Goal: Ask a question

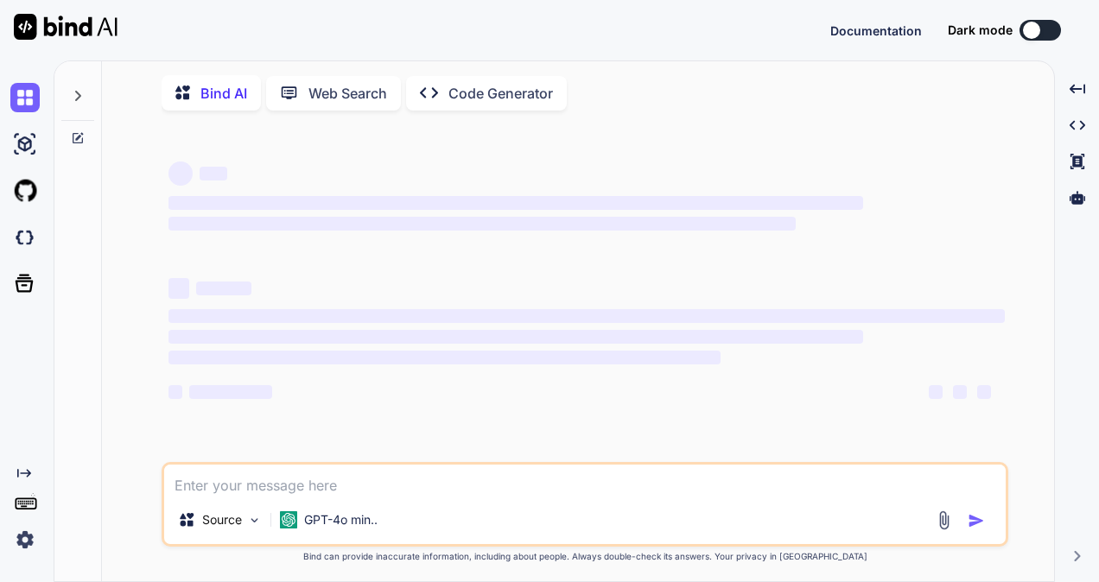
click at [1047, 22] on button at bounding box center [1040, 30] width 41 height 21
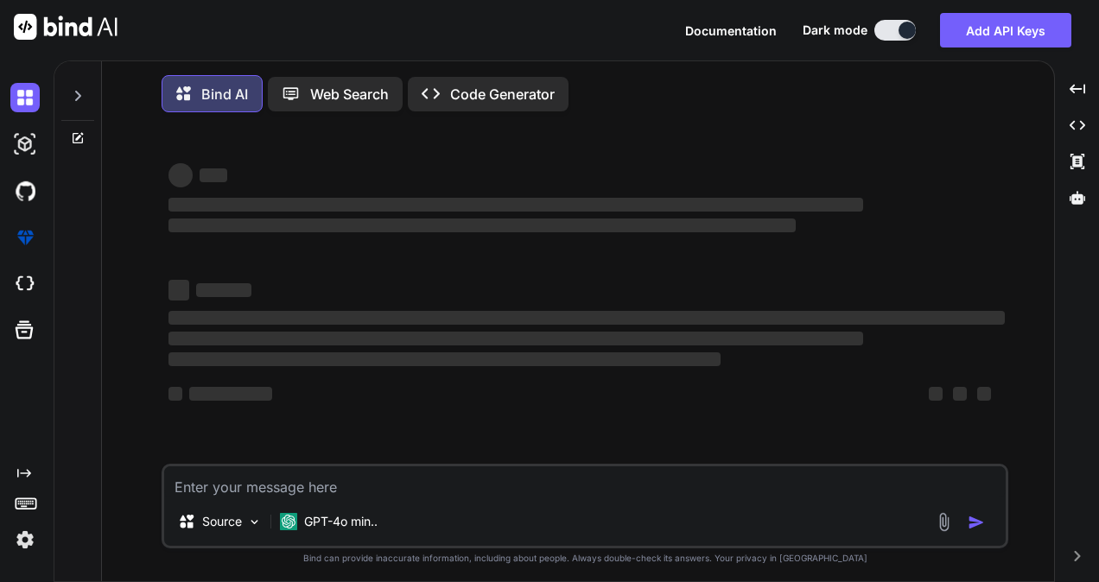
type textarea "x"
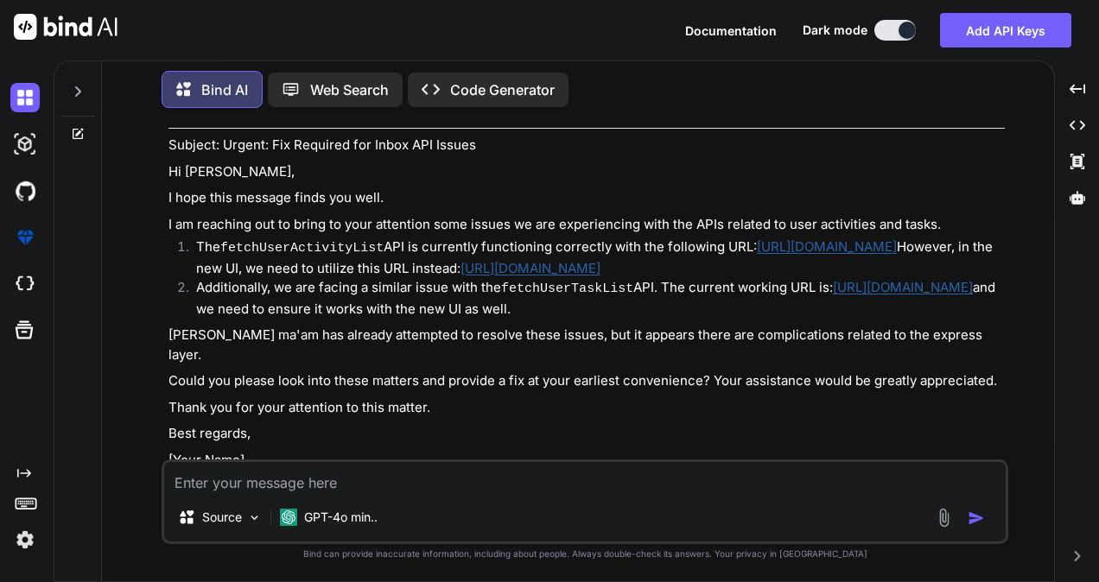
scroll to position [970, 0]
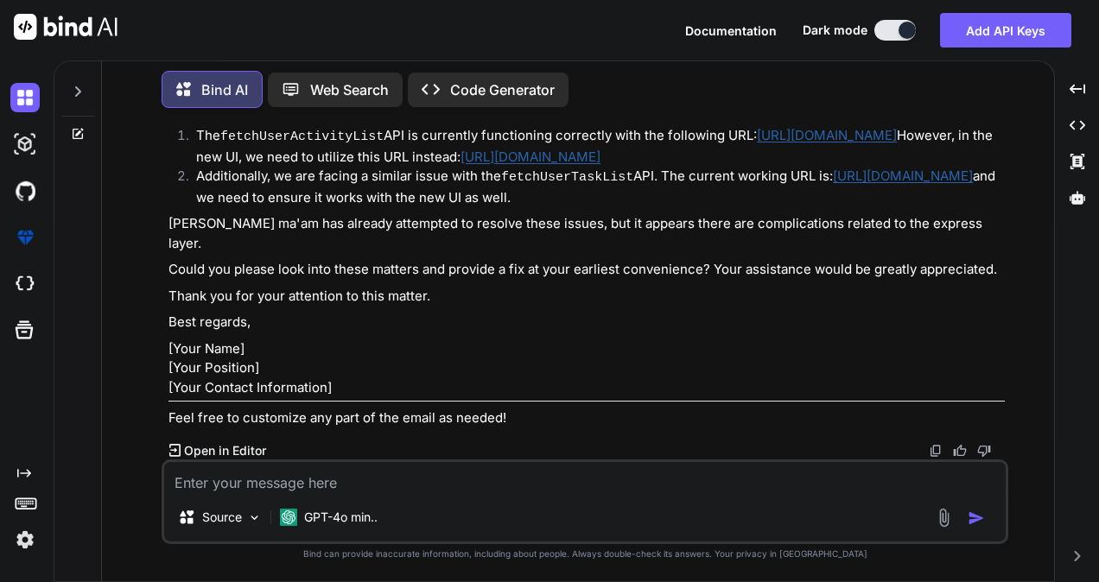
click at [218, 472] on textarea at bounding box center [585, 477] width 842 height 31
paste textarea "[URL][DOMAIN_NAME]"
type textarea "[URL][DOMAIN_NAME]"
type textarea "x"
click at [76, 92] on icon at bounding box center [78, 91] width 6 height 10
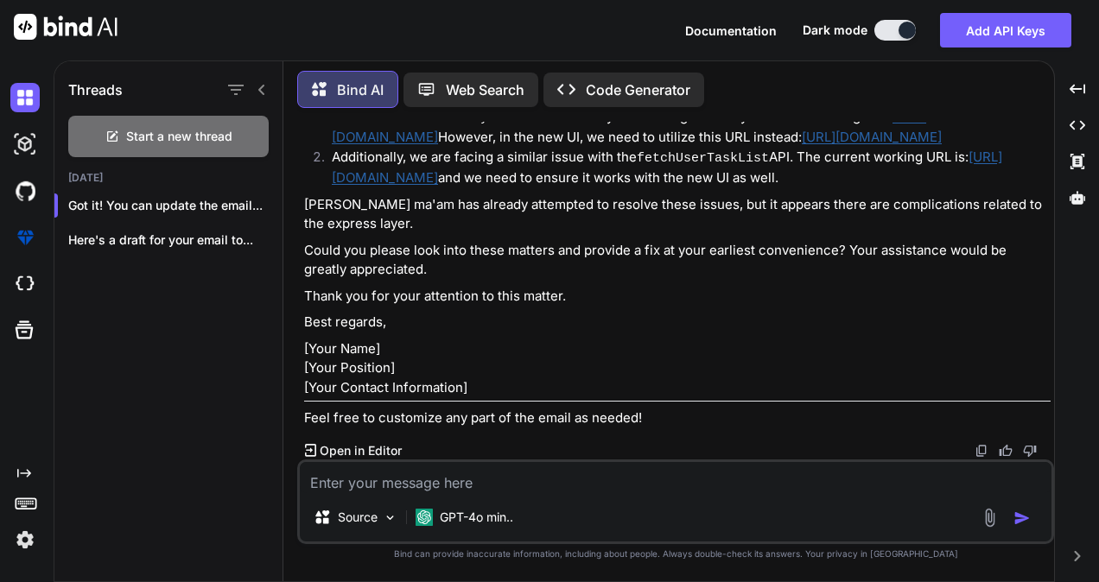
scroll to position [1067, 0]
click at [178, 128] on span "Start a new thread" at bounding box center [179, 136] width 106 height 17
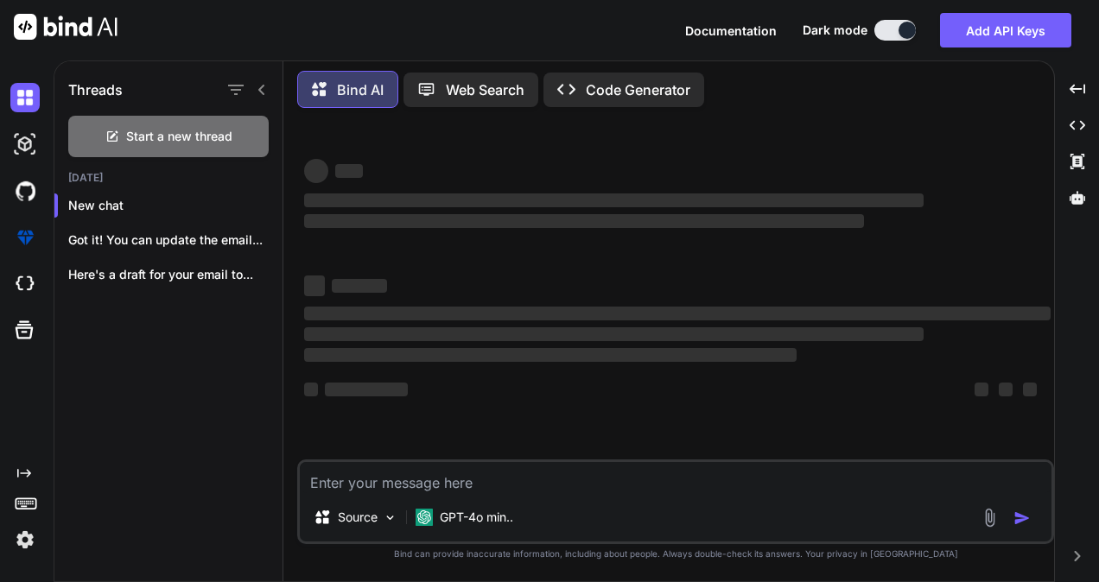
click at [372, 482] on textarea at bounding box center [676, 477] width 752 height 31
type textarea "x"
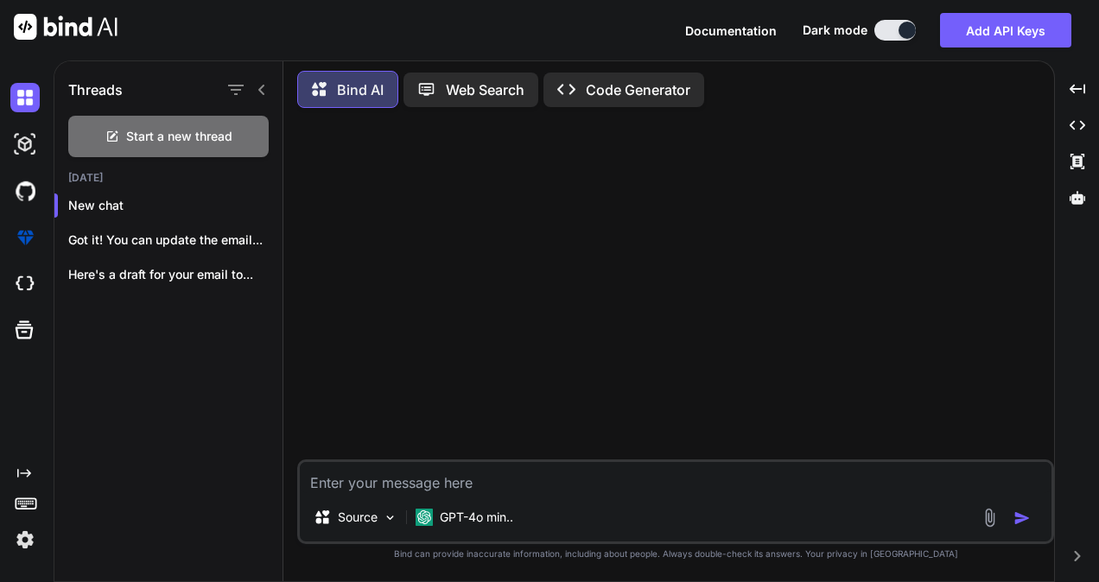
paste textarea "handleOpportunityChange = async (selectedOpportunity) => { try{ const levelType…"
type textarea "handleOpportunityChange = async (selectedOpportunity) => { try{ const levelType…"
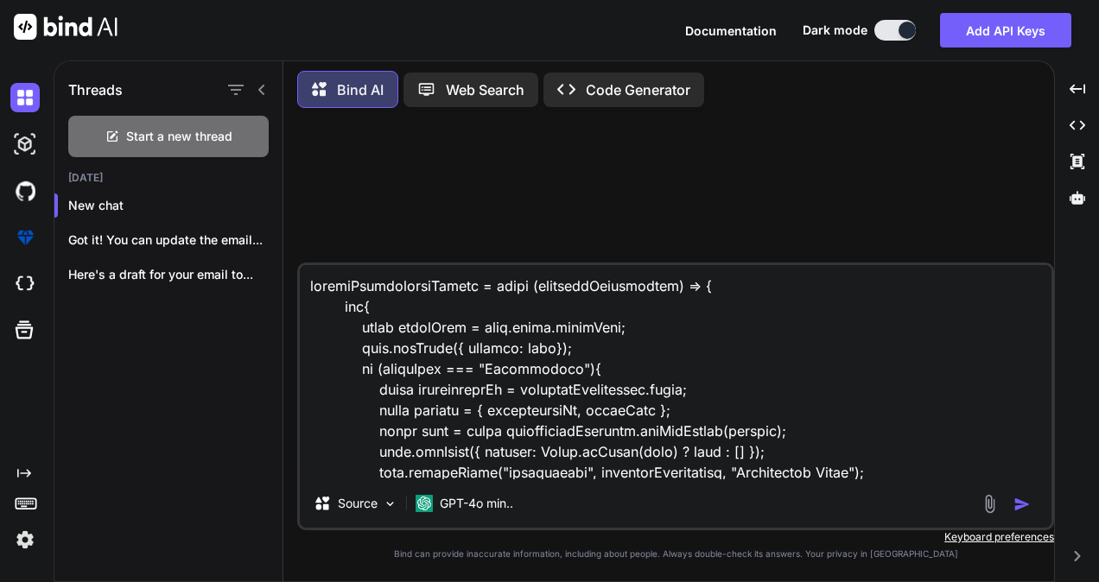
scroll to position [416, 0]
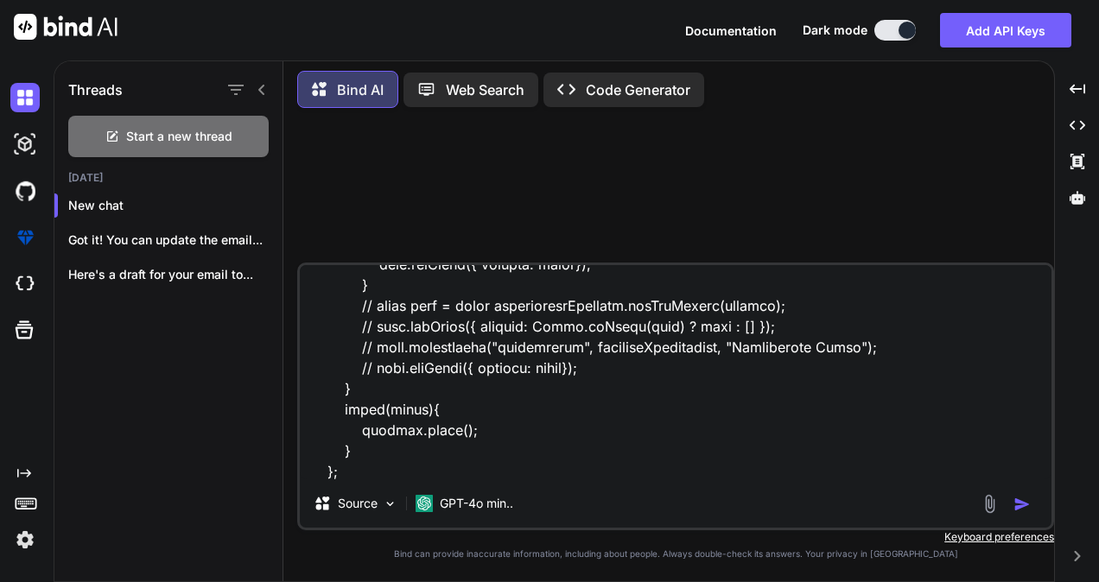
type textarea "x"
type textarea "handleOpportunityChange = async (selectedOpportunity) => { try{ const levelType…"
type textarea "x"
type textarea "handleOpportunityChange = async (selectedOpportunity) => { try{ const levelType…"
type textarea "x"
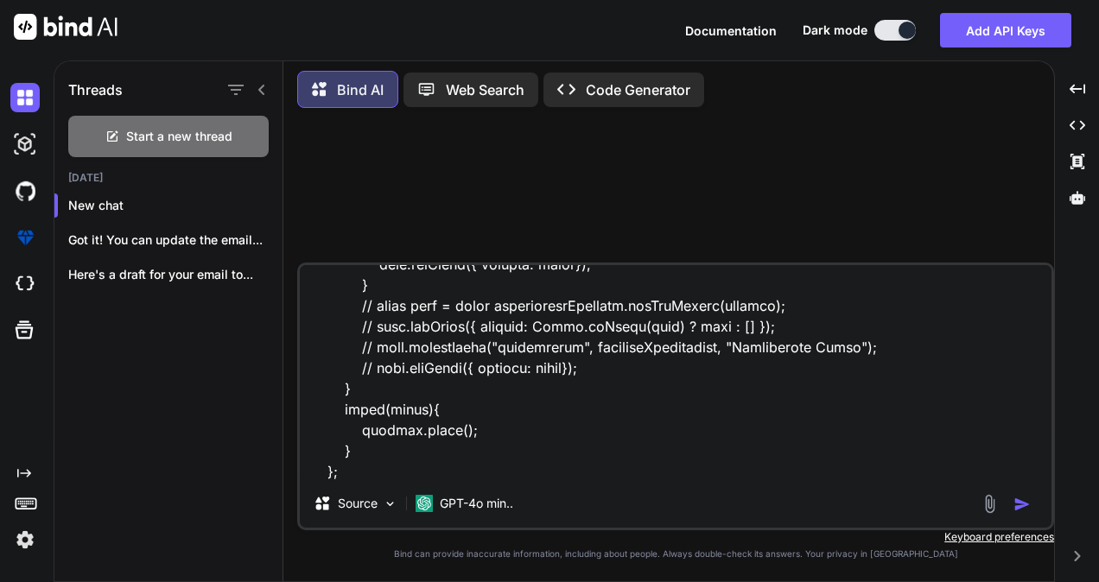
scroll to position [457, 0]
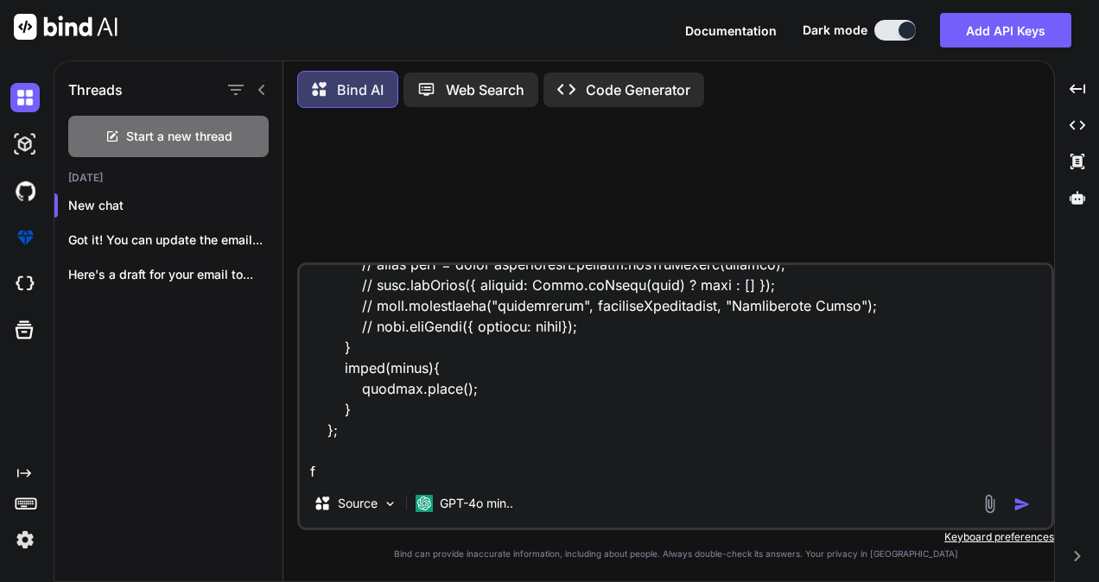
type textarea "handleOpportunityChange = async (selectedOpportunity) => { try{ const levelType…"
type textarea "x"
type textarea "handleOpportunityChange = async (selectedOpportunity) => { try{ const levelType…"
type textarea "x"
type textarea "handleOpportunityChange = async (selectedOpportunity) => { try{ const levelType…"
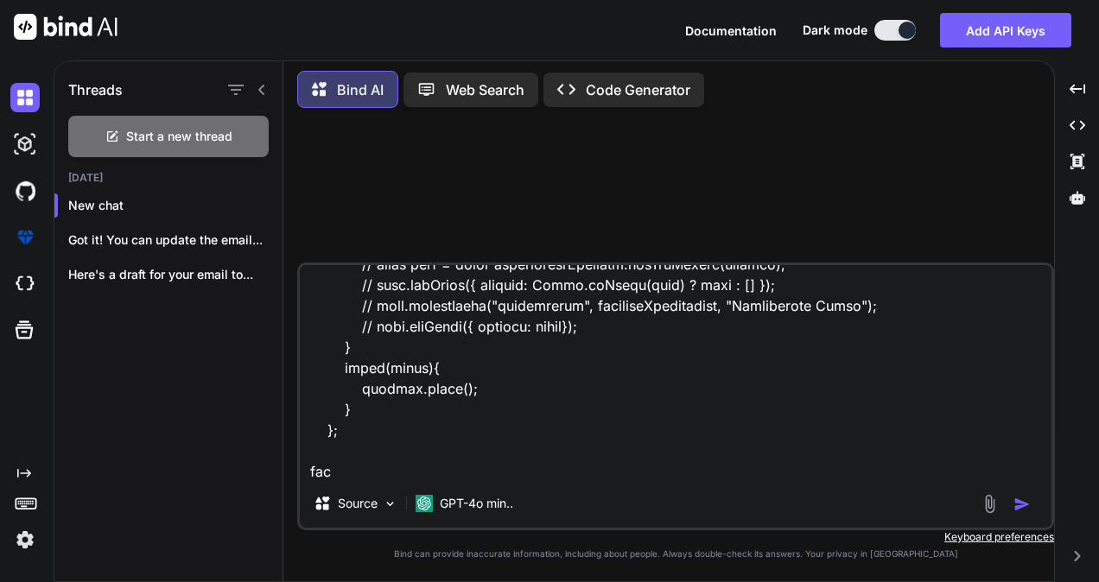
type textarea "x"
type textarea "handleOpportunityChange = async (selectedOpportunity) => { try{ const levelType…"
type textarea "x"
type textarea "handleOpportunityChange = async (selectedOpportunity) => { try{ const levelType…"
type textarea "x"
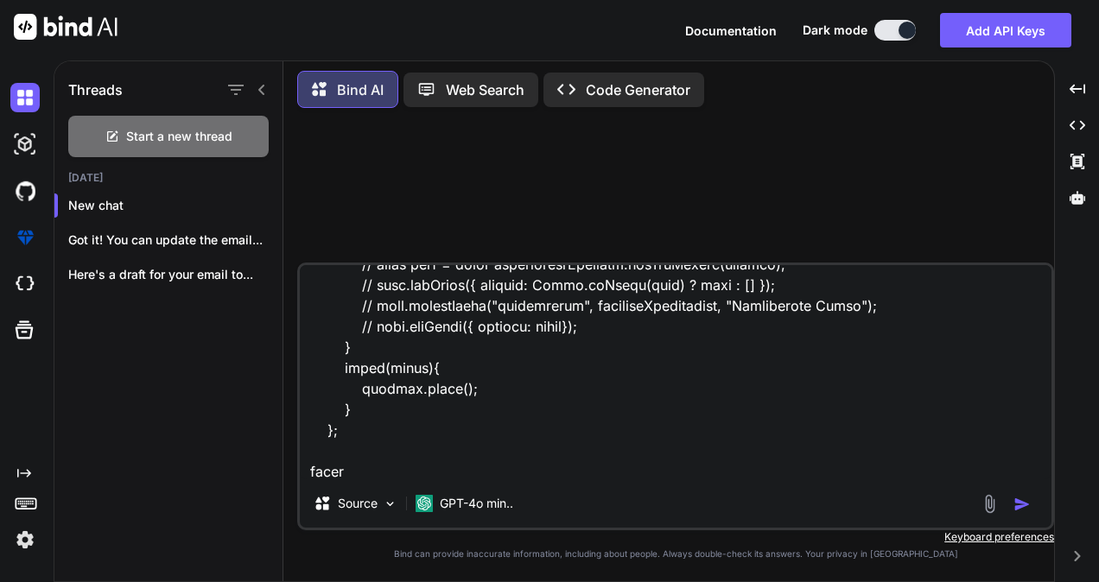
type textarea "handleOpportunityChange = async (selectedOpportunity) => { try{ const levelType…"
type textarea "x"
type textarea "handleOpportunityChange = async (selectedOpportunity) => { try{ const levelType…"
type textarea "x"
type textarea "handleOpportunityChange = async (selectedOpportunity) => { try{ const levelType…"
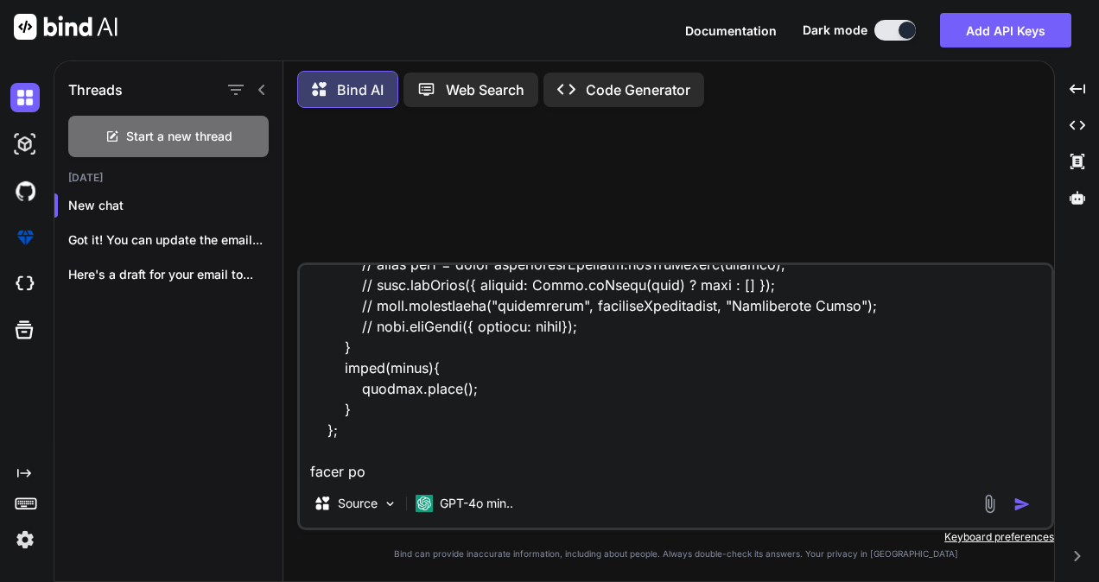
type textarea "x"
type textarea "handleOpportunityChange = async (selectedOpportunity) => { try{ const levelType…"
type textarea "x"
type textarea "handleOpportunityChange = async (selectedOpportunity) => { try{ const levelType…"
type textarea "x"
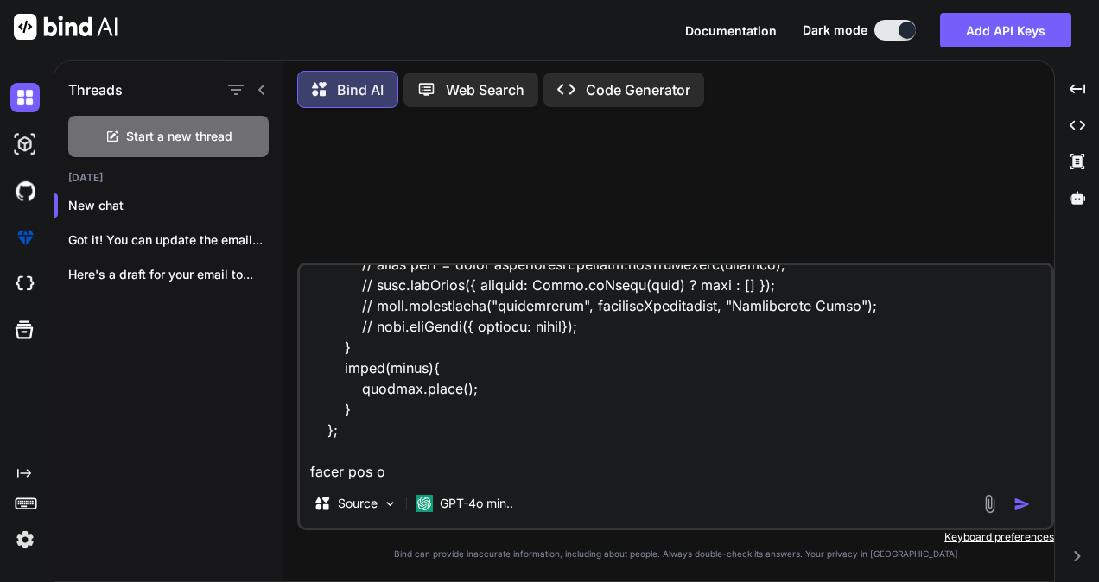
type textarea "handleOpportunityChange = async (selectedOpportunity) => { try{ const levelType…"
type textarea "x"
type textarea "handleOpportunityChange = async (selectedOpportunity) => { try{ const levelType…"
type textarea "x"
type textarea "handleOpportunityChange = async (selectedOpportunity) => { try{ const levelType…"
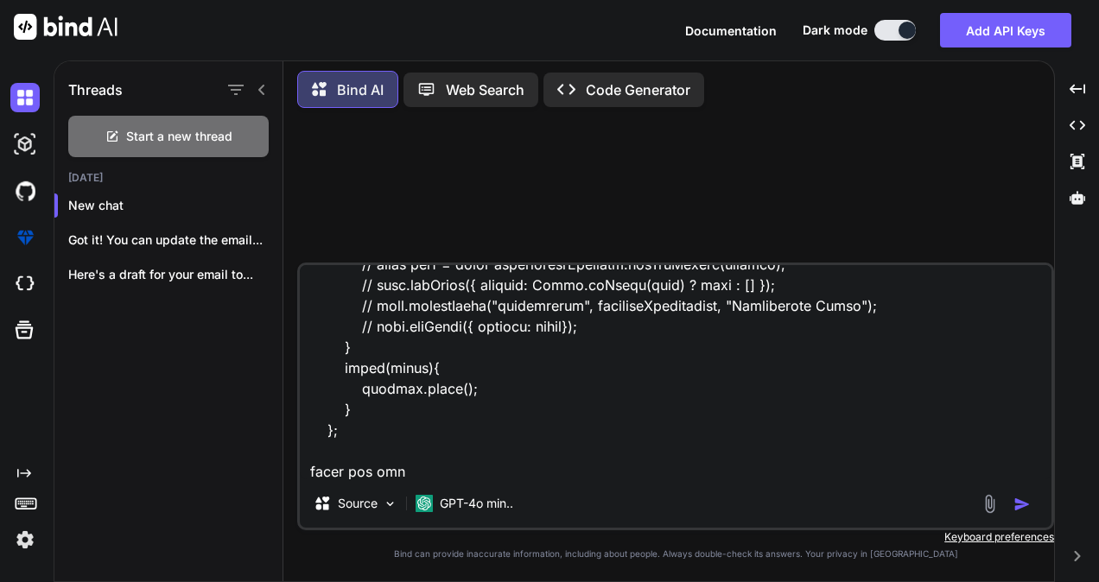
type textarea "x"
type textarea "handleOpportunityChange = async (selectedOpportunity) => { try{ const levelType…"
type textarea "x"
type textarea "handleOpportunityChange = async (selectedOpportunity) => { try{ const levelType…"
type textarea "x"
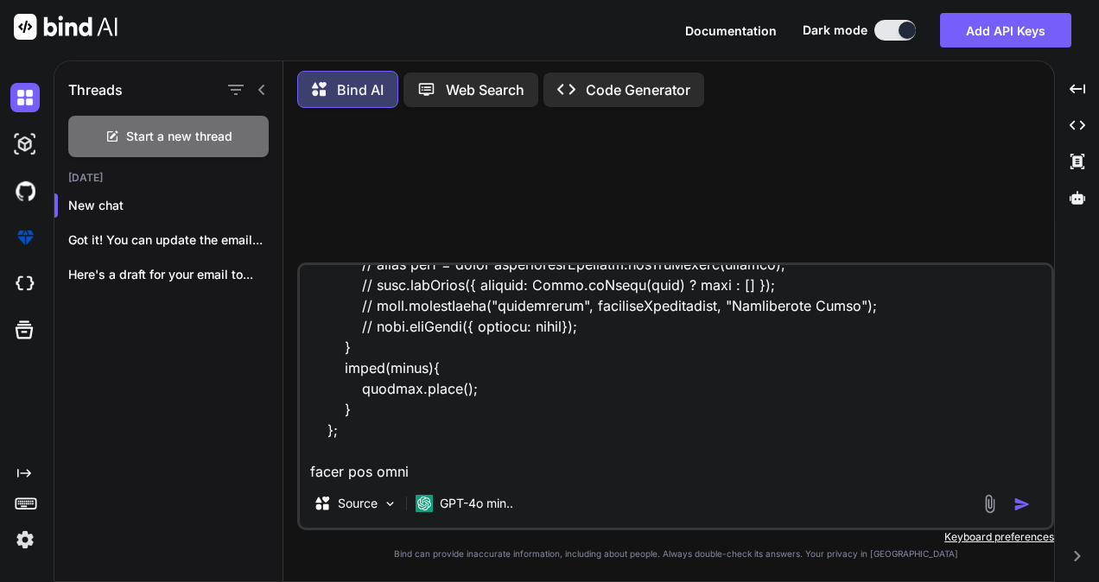
type textarea "handleOpportunityChange = async (selectedOpportunity) => { try{ const levelType…"
type textarea "x"
type textarea "handleOpportunityChange = async (selectedOpportunity) => { try{ const levelType…"
type textarea "x"
type textarea "handleOpportunityChange = async (selectedOpportunity) => { try{ const levelType…"
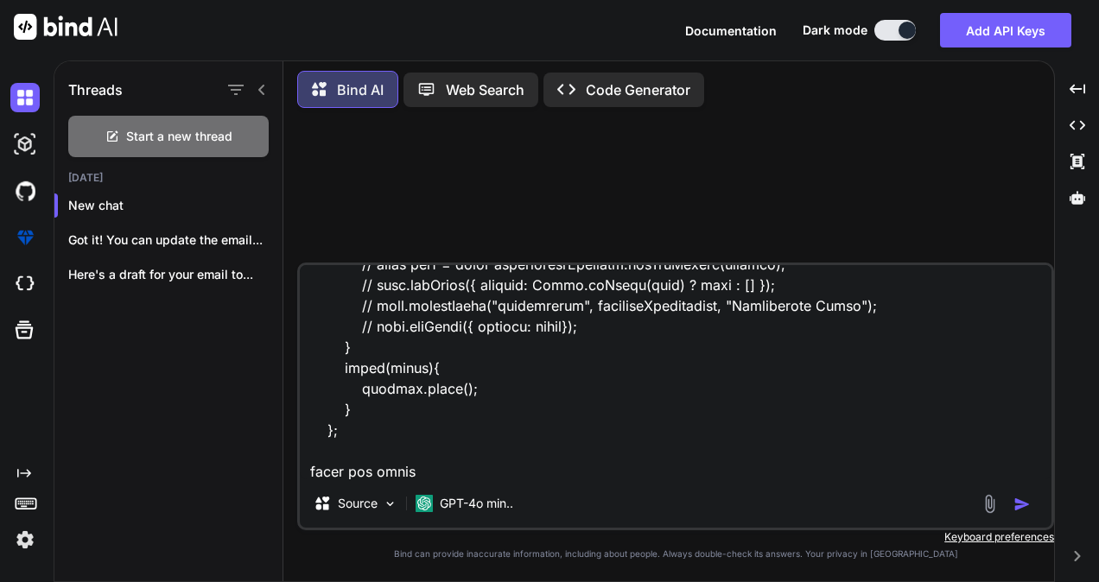
type textarea "x"
type textarea "handleOpportunityChange = async (selectedOpportunity) => { try{ const levelType…"
type textarea "x"
type textarea "handleOpportunityChange = async (selectedOpportunity) => { try{ const levelType…"
type textarea "x"
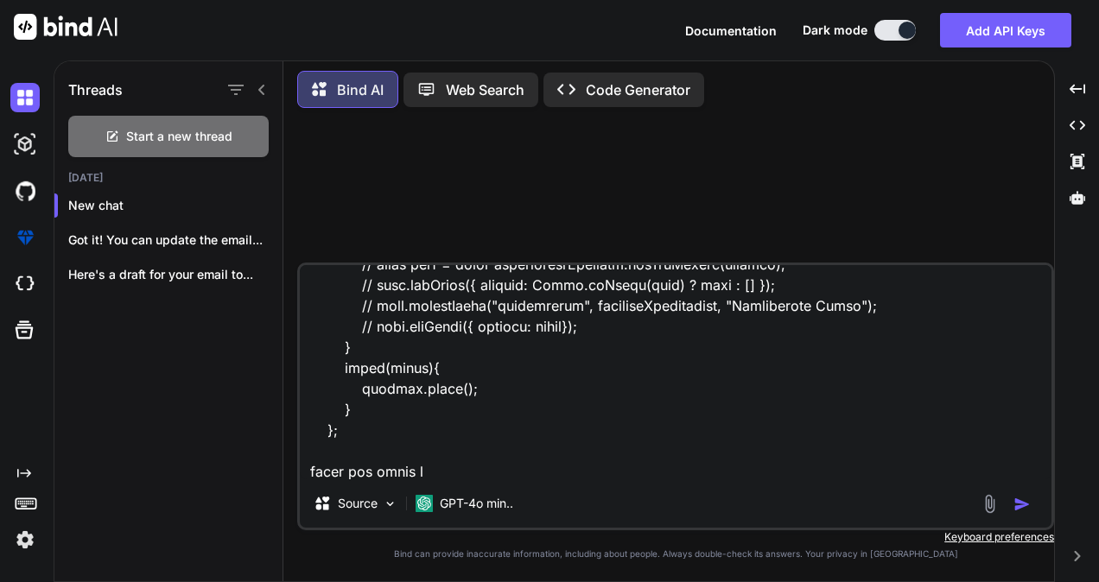
type textarea "handleOpportunityChange = async (selectedOpportunity) => { try{ const levelType…"
type textarea "x"
type textarea "handleOpportunityChange = async (selectedOpportunity) => { try{ const levelType…"
type textarea "x"
type textarea "handleOpportunityChange = async (selectedOpportunity) => { try{ const levelType…"
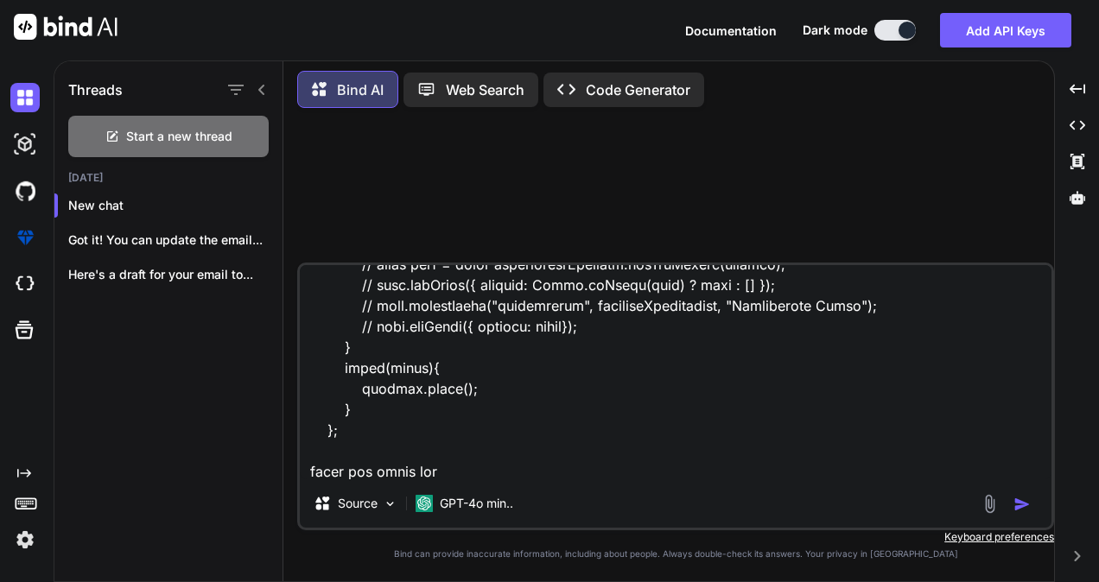
type textarea "x"
type textarea "handleOpportunityChange = async (selectedOpportunity) => { try{ const levelType…"
type textarea "x"
type textarea "handleOpportunityChange = async (selectedOpportunity) => { try{ const levelType…"
type textarea "x"
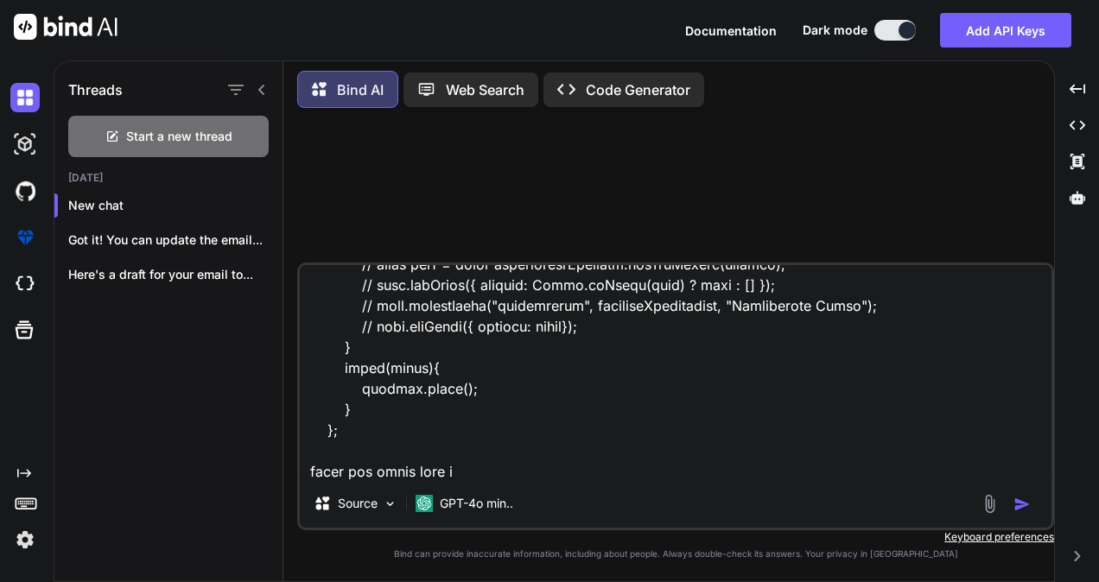
type textarea "handleOpportunityChange = async (selectedOpportunity) => { try{ const levelType…"
type textarea "x"
type textarea "handleOpportunityChange = async (selectedOpportunity) => { try{ const levelType…"
type textarea "x"
type textarea "handleOpportunityChange = async (selectedOpportunity) => { try{ const levelType…"
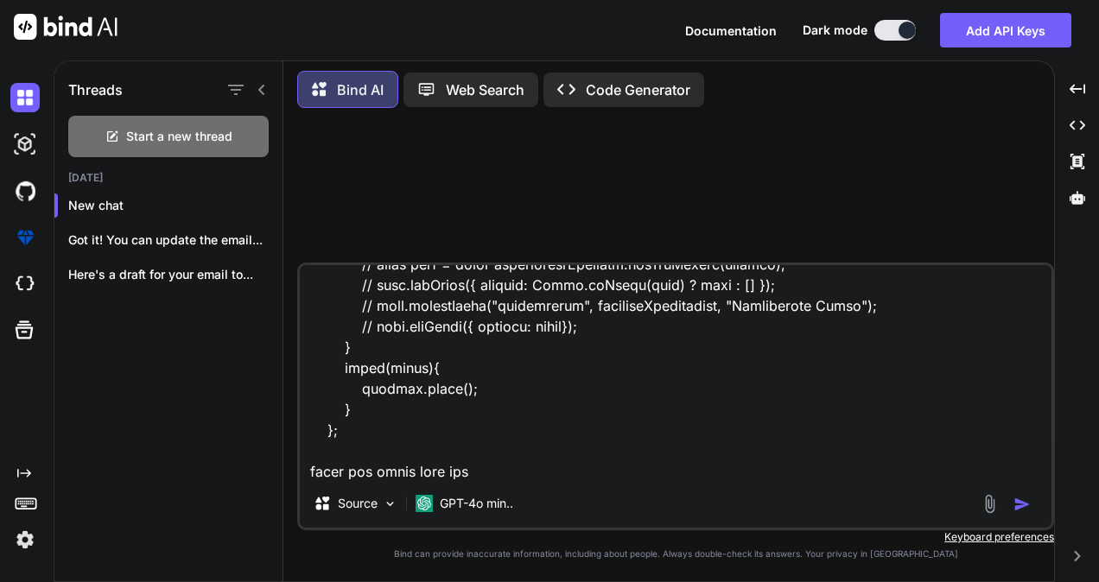
type textarea "x"
type textarea "handleOpportunityChange = async (selectedOpportunity) => { try{ const levelType…"
type textarea "x"
type textarea "handleOpportunityChange = async (selectedOpportunity) => { try{ const levelType…"
type textarea "x"
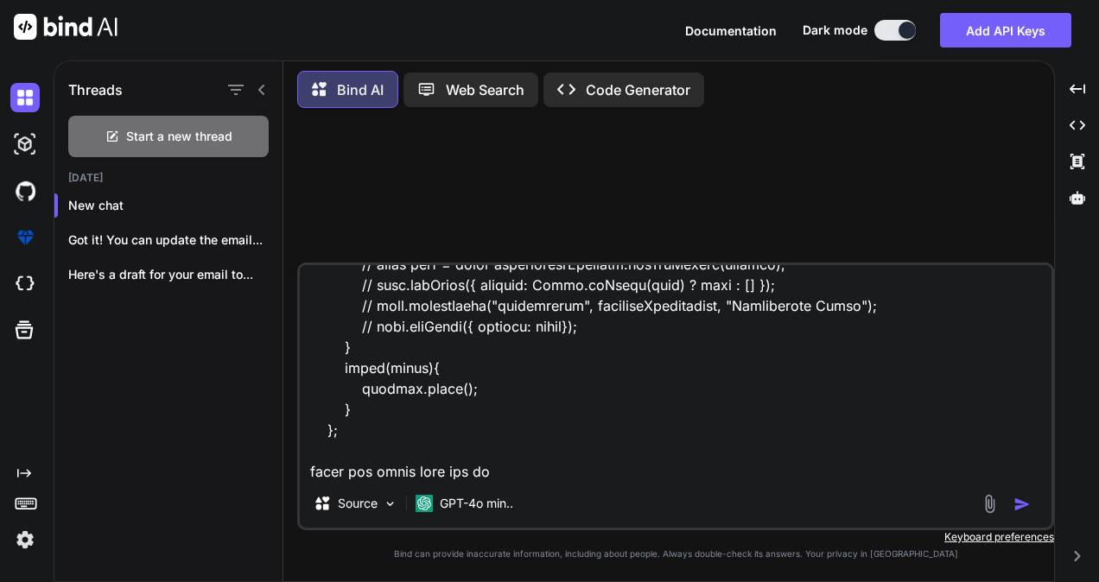
type textarea "handleOpportunityChange = async (selectedOpportunity) => { try{ const levelType…"
type textarea "x"
type textarea "handleOpportunityChange = async (selectedOpportunity) => { try{ const levelType…"
type textarea "x"
type textarea "handleOpportunityChange = async (selectedOpportunity) => { try{ const levelType…"
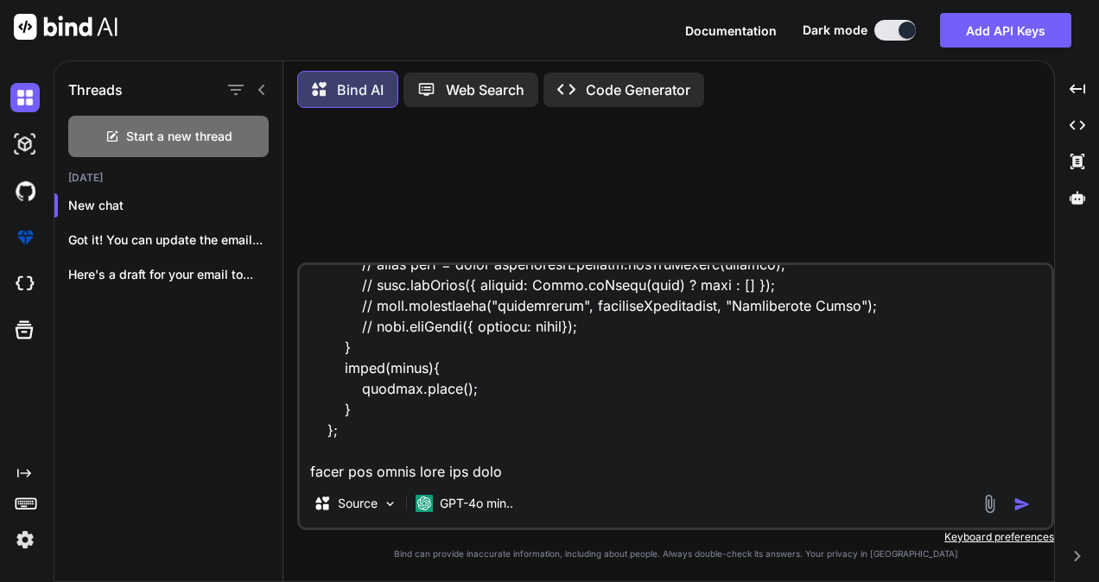
type textarea "x"
type textarea "handleOpportunityChange = async (selectedOpportunity) => { try{ const levelType…"
type textarea "x"
type textarea "handleOpportunityChange = async (selectedOpportunity) => { try{ const levelType…"
type textarea "x"
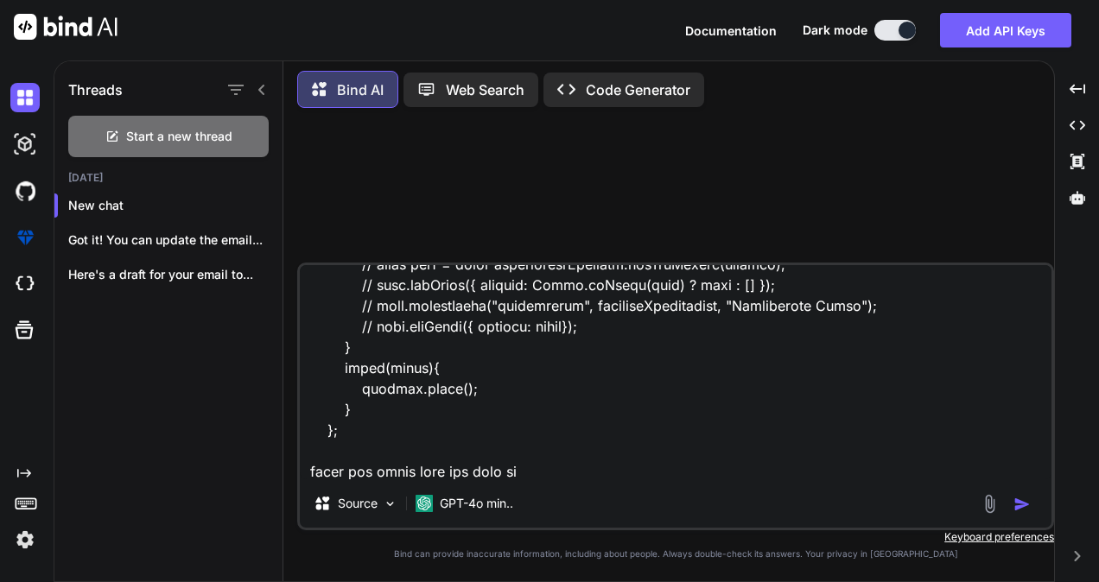
type textarea "handleOpportunityChange = async (selectedOpportunity) => { try{ const levelType…"
type textarea "x"
type textarea "handleOpportunityChange = async (selectedOpportunity) => { try{ const levelType…"
type textarea "x"
type textarea "handleOpportunityChange = async (selectedOpportunity) => { try{ const levelType…"
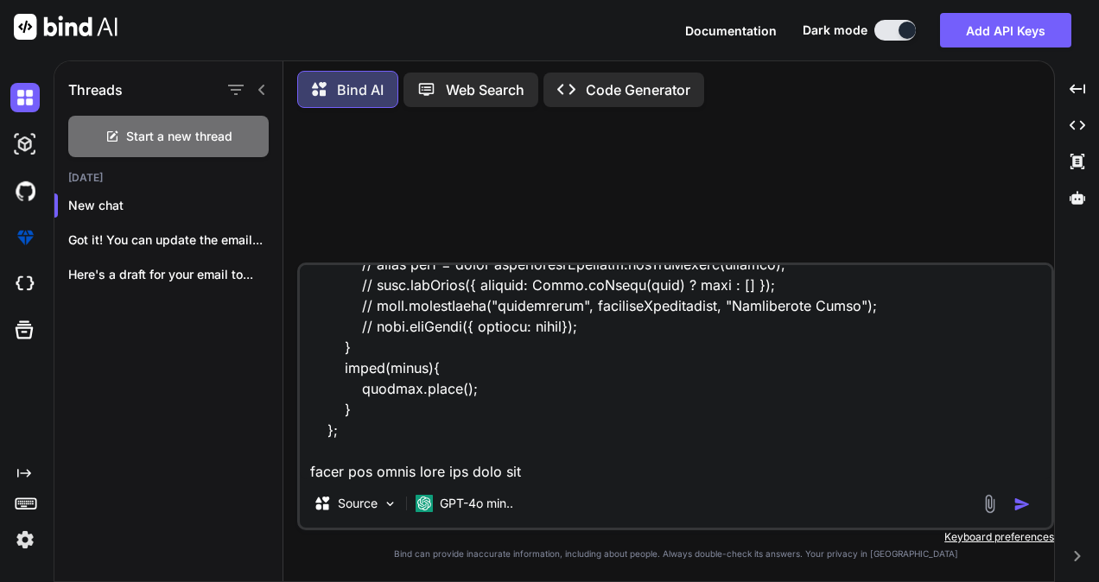
type textarea "x"
type textarea "handleOpportunityChange = async (selectedOpportunity) => { try{ const levelType…"
type textarea "x"
type textarea "handleOpportunityChange = async (selectedOpportunity) => { try{ const levelType…"
type textarea "x"
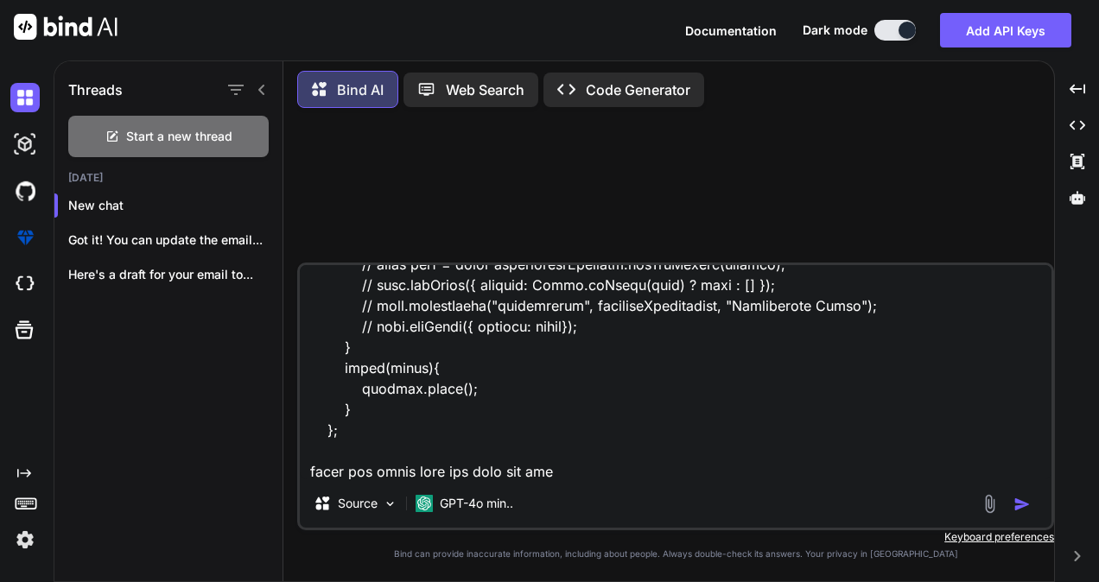
type textarea "handleOpportunityChange = async (selectedOpportunity) => { try{ const levelType…"
type textarea "x"
type textarea "handleOpportunityChange = async (selectedOpportunity) => { try{ const levelType…"
type textarea "x"
type textarea "handleOpportunityChange = async (selectedOpportunity) => { try{ const levelType…"
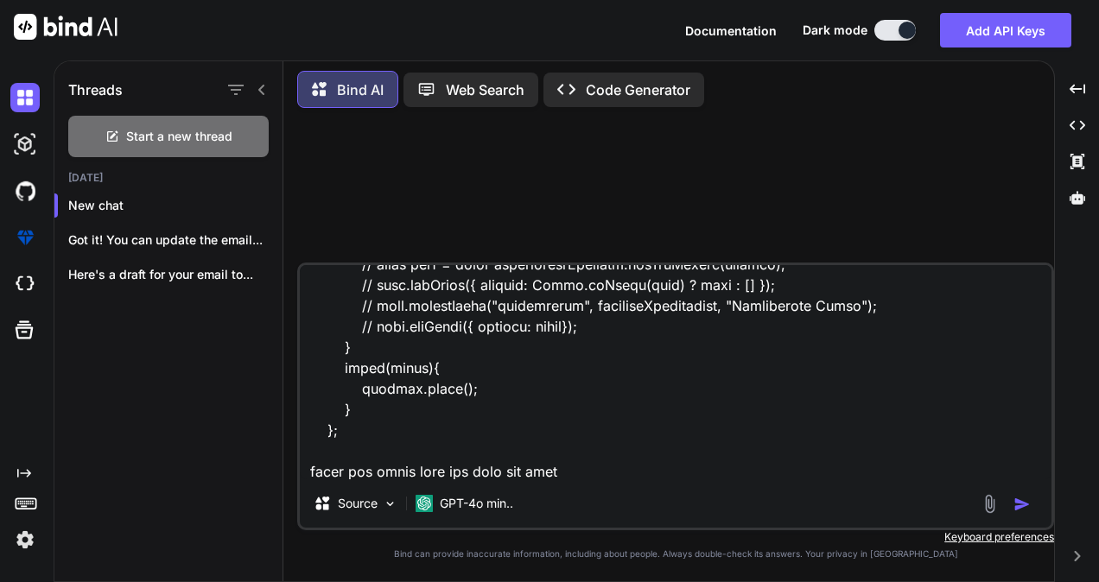
type textarea "x"
type textarea "handleOpportunityChange = async (selectedOpportunity) => { try{ const levelType…"
type textarea "x"
type textarea "handleOpportunityChange = async (selectedOpportunity) => { try{ const levelType…"
type textarea "x"
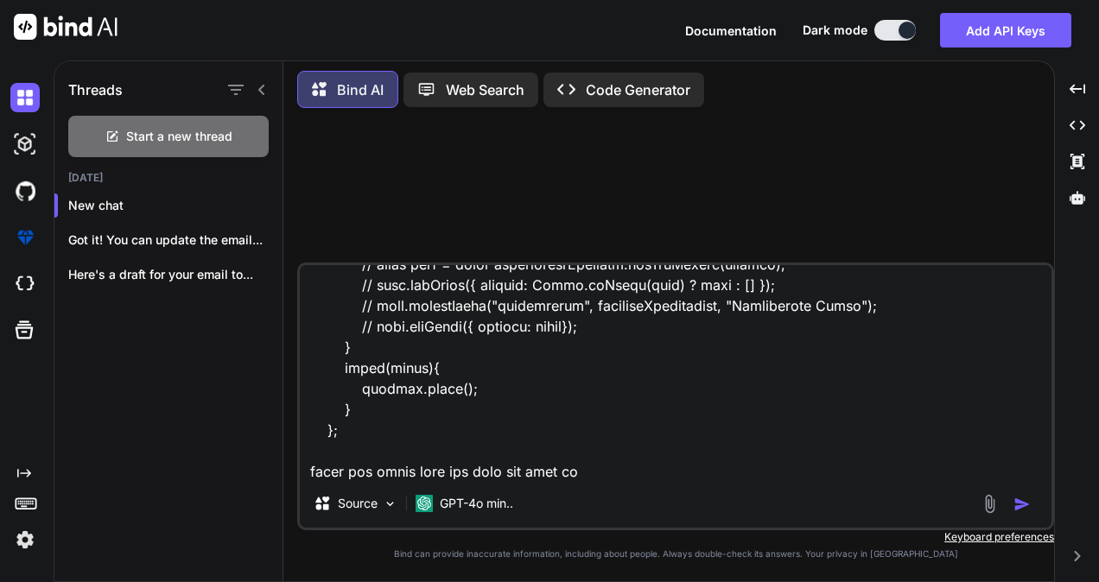
type textarea "handleOpportunityChange = async (selectedOpportunity) => { try{ const levelType…"
type textarea "x"
type textarea "handleOpportunityChange = async (selectedOpportunity) => { try{ const levelType…"
type textarea "x"
type textarea "handleOpportunityChange = async (selectedOpportunity) => { try{ const levelType…"
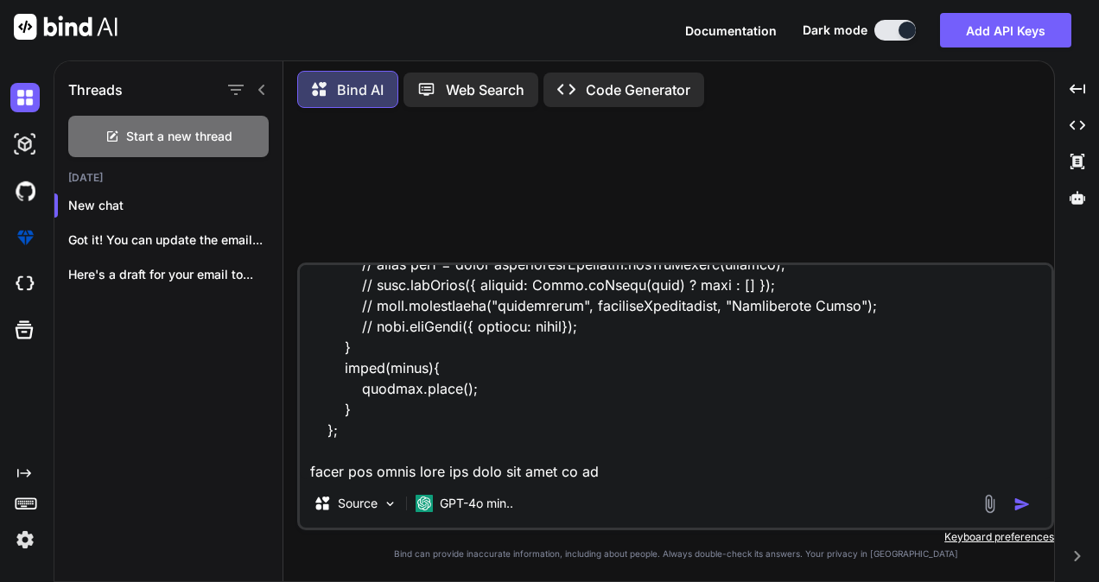
type textarea "x"
type textarea "handleOpportunityChange = async (selectedOpportunity) => { try{ const levelType…"
type textarea "x"
type textarea "handleOpportunityChange = async (selectedOpportunity) => { try{ const levelType…"
type textarea "x"
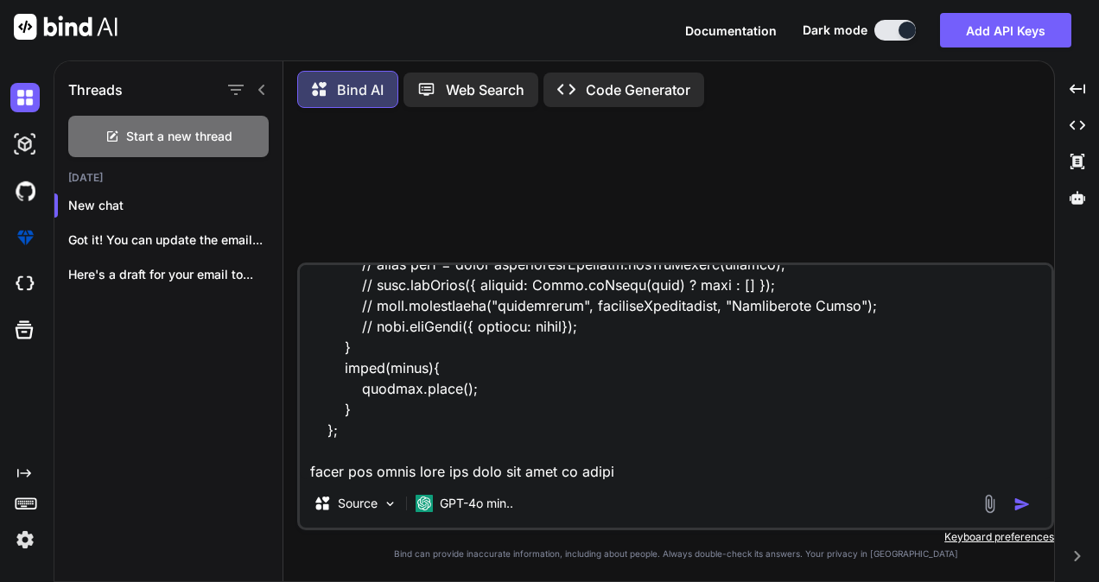
type textarea "handleOpportunityChange = async (selectedOpportunity) => { try{ const levelType…"
type textarea "x"
type textarea "handleOpportunityChange = async (selectedOpportunity) => { try{ const levelType…"
type textarea "x"
type textarea "handleOpportunityChange = async (selectedOpportunity) => { try{ const levelType…"
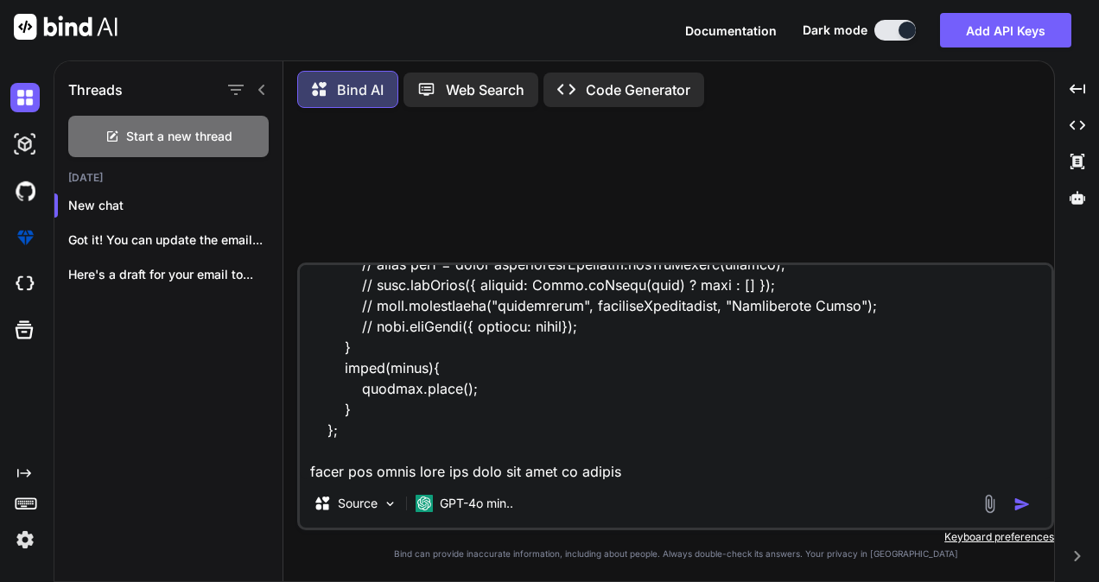
type textarea "x"
type textarea "handleOpportunityChange = async (selectedOpportunity) => { try{ const levelType…"
type textarea "x"
type textarea "handleOpportunityChange = async (selectedOpportunity) => { try{ const levelType…"
type textarea "x"
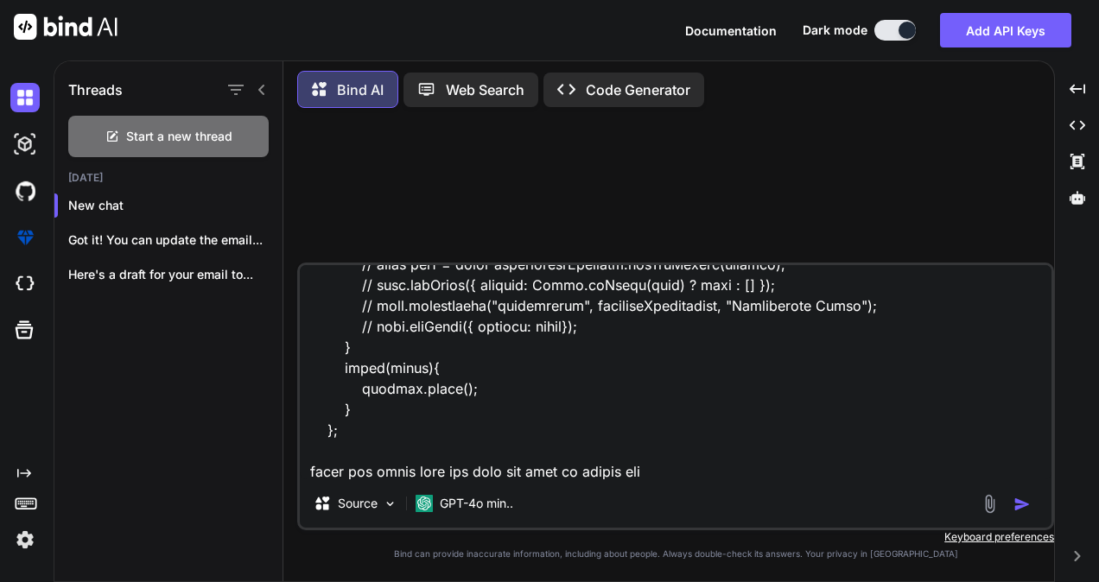
type textarea "handleOpportunityChange = async (selectedOpportunity) => { try{ const levelType…"
type textarea "x"
type textarea "handleOpportunityChange = async (selectedOpportunity) => { try{ const levelType…"
type textarea "x"
type textarea "handleOpportunityChange = async (selectedOpportunity) => { try{ const levelType…"
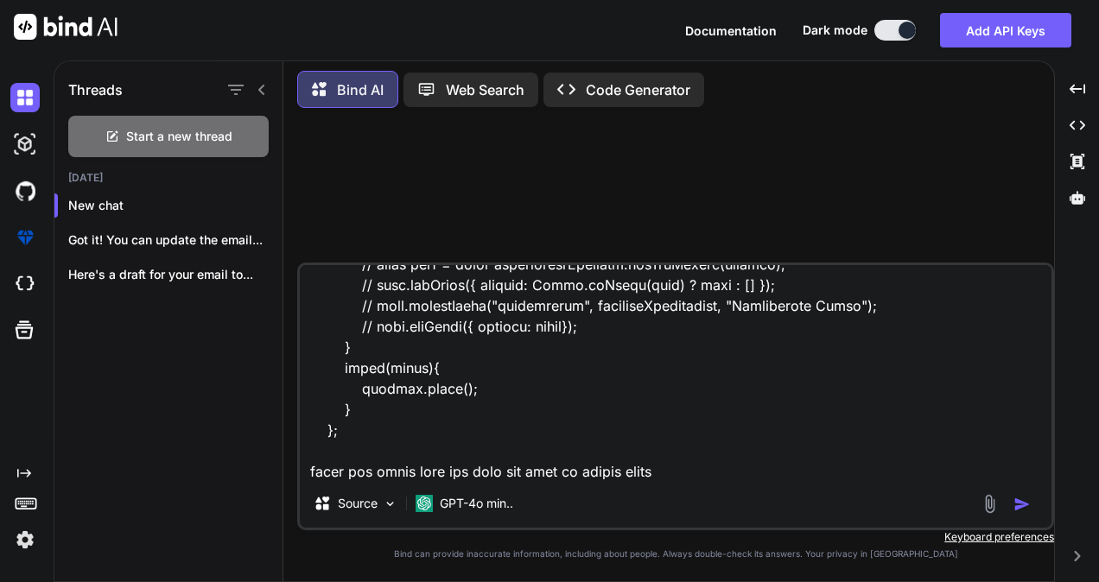
type textarea "x"
type textarea "handleOpportunityChange = async (selectedOpportunity) => { try{ const levelType…"
type textarea "x"
type textarea "handleOpportunityChange = async (selectedOpportunity) => { try{ const levelType…"
type textarea "x"
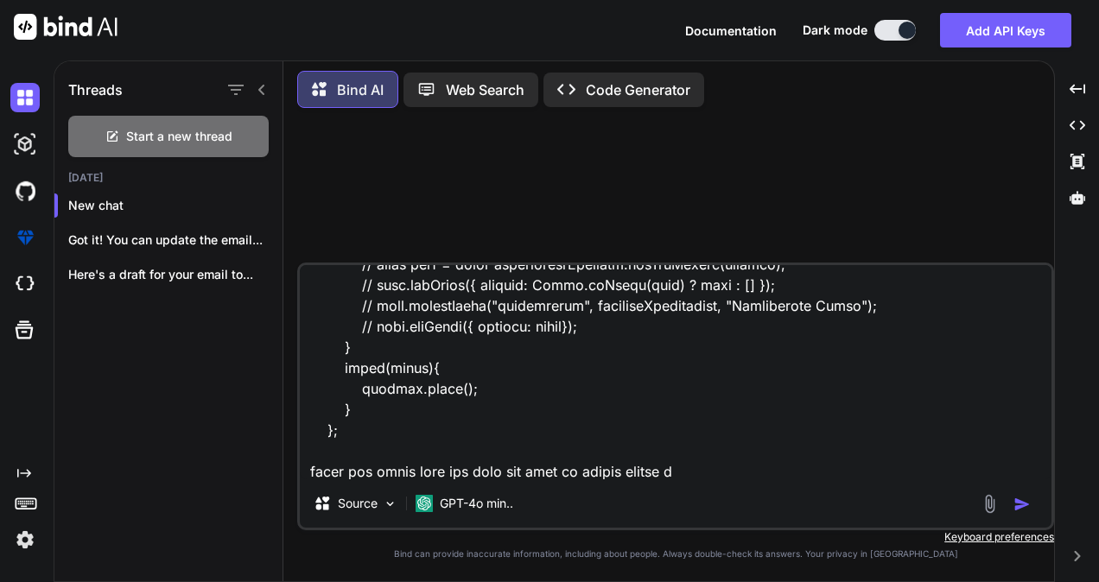
type textarea "handleOpportunityChange = async (selectedOpportunity) => { try{ const levelType…"
type textarea "x"
type textarea "handleOpportunityChange = async (selectedOpportunity) => { try{ const levelType…"
type textarea "x"
type textarea "handleOpportunityChange = async (selectedOpportunity) => { try{ const levelType…"
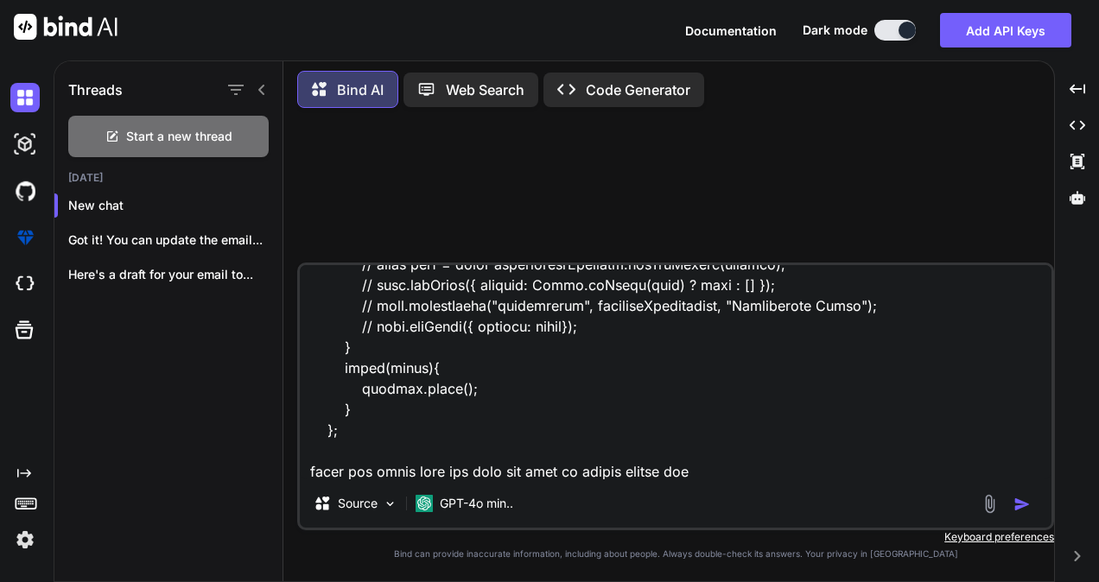
type textarea "x"
type textarea "handleOpportunityChange = async (selectedOpportunity) => { try{ const levelType…"
type textarea "x"
type textarea "handleOpportunityChange = async (selectedOpportunity) => { try{ const levelType…"
type textarea "x"
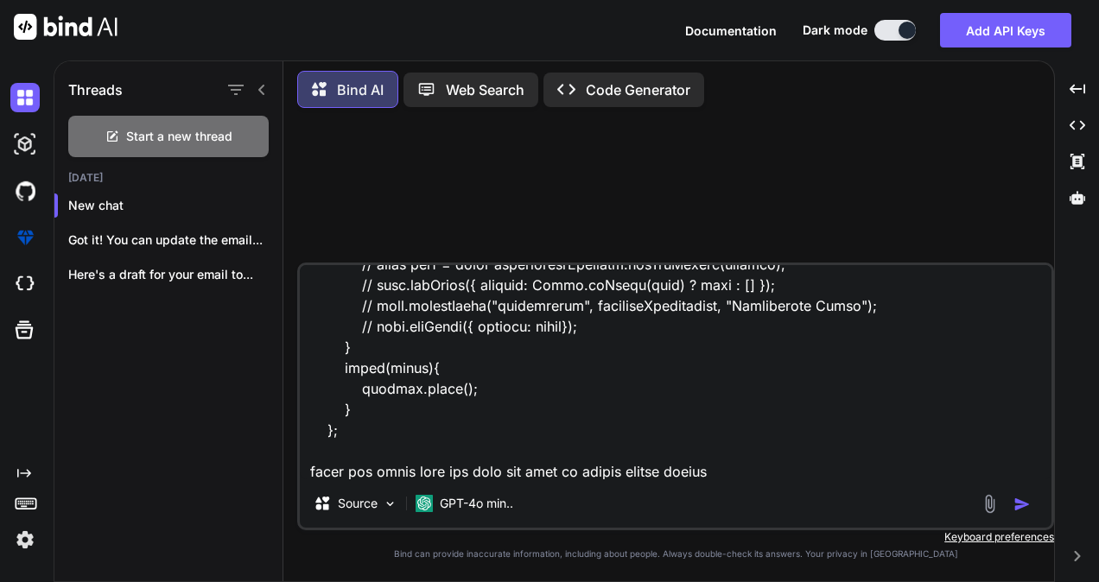
type textarea "handleOpportunityChange = async (selectedOpportunity) => { try{ const levelType…"
type textarea "x"
type textarea "handleOpportunityChange = async (selectedOpportunity) => { try{ const levelType…"
type textarea "x"
type textarea "handleOpportunityChange = async (selectedOpportunity) => { try{ const levelType…"
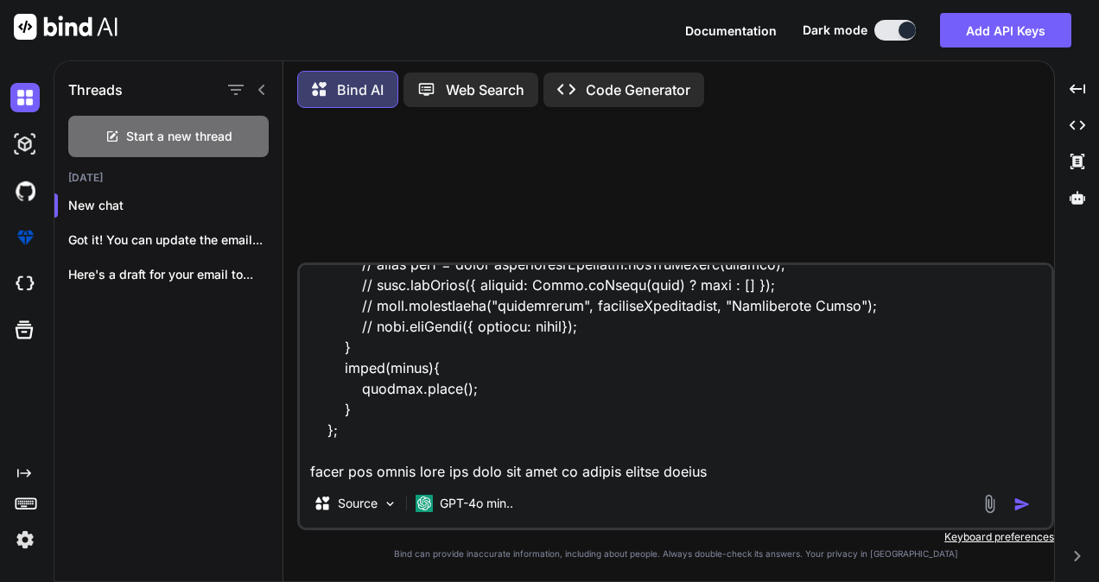
type textarea "x"
type textarea "handleOpportunityChange = async (selectedOpportunity) => { try{ const levelType…"
type textarea "x"
type textarea "handleOpportunityChange = async (selectedOpportunity) => { try{ const levelType…"
type textarea "x"
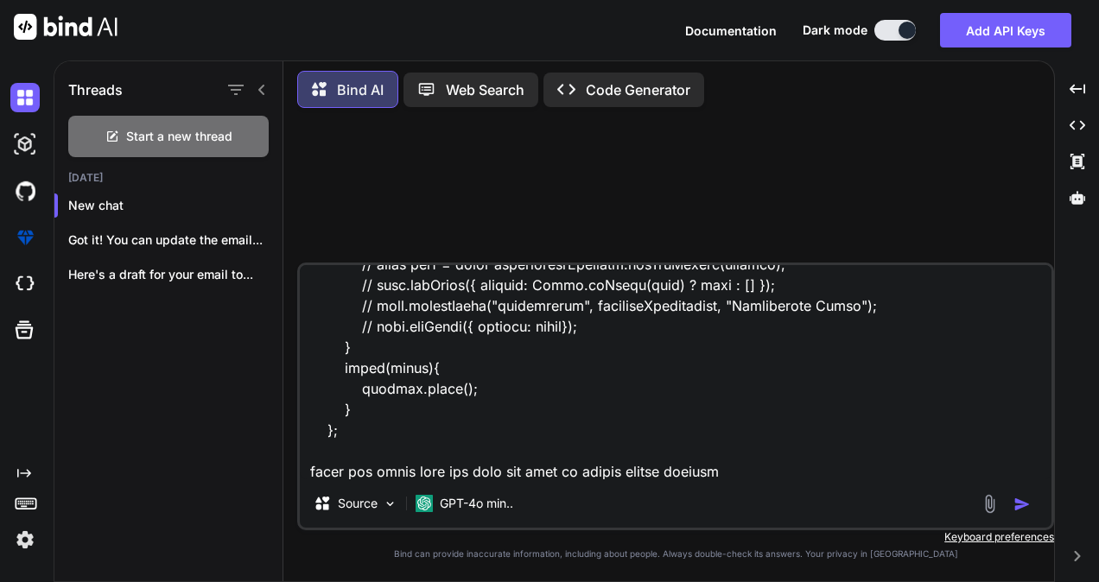
type textarea "handleOpportunityChange = async (selectedOpportunity) => { try{ const levelType…"
type textarea "x"
click at [498, 481] on div "Source GPT-4o min.." at bounding box center [675, 397] width 757 height 268
click at [502, 474] on textarea at bounding box center [676, 372] width 752 height 214
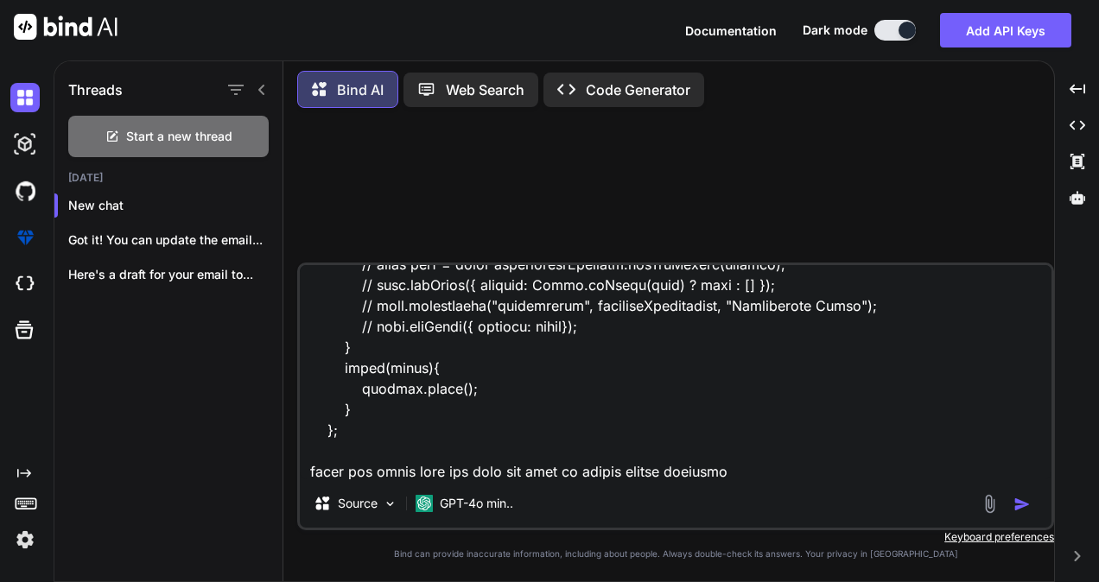
click at [502, 474] on textarea at bounding box center [676, 372] width 752 height 214
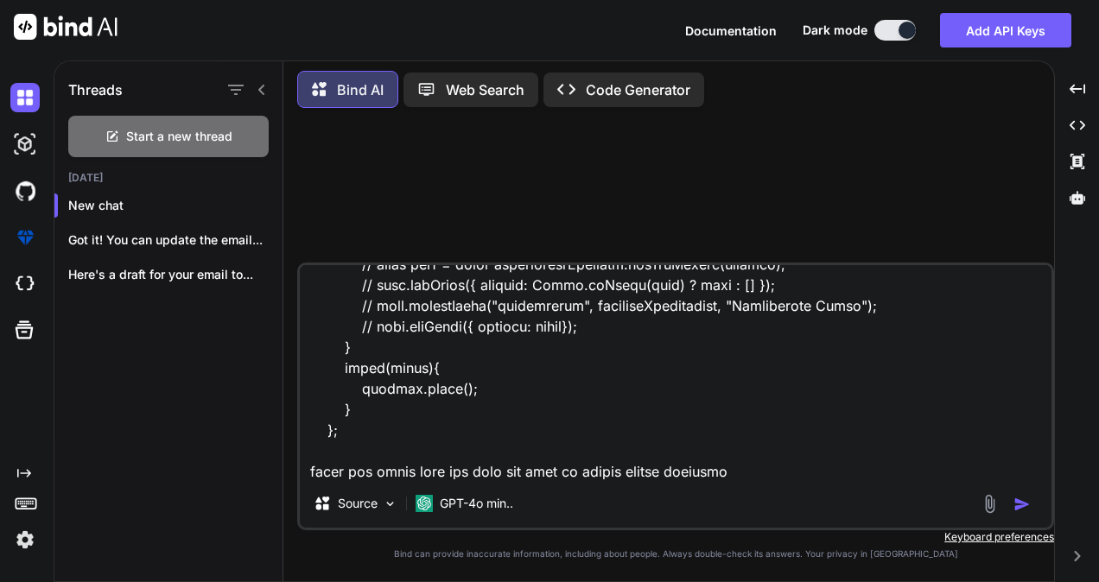
click at [502, 474] on textarea at bounding box center [676, 372] width 752 height 214
click at [512, 474] on textarea at bounding box center [676, 372] width 752 height 214
click at [507, 472] on textarea at bounding box center [676, 372] width 752 height 214
type textarea "handleOpportunityChange = async (selectedOpportunity) => { try{ const levelType…"
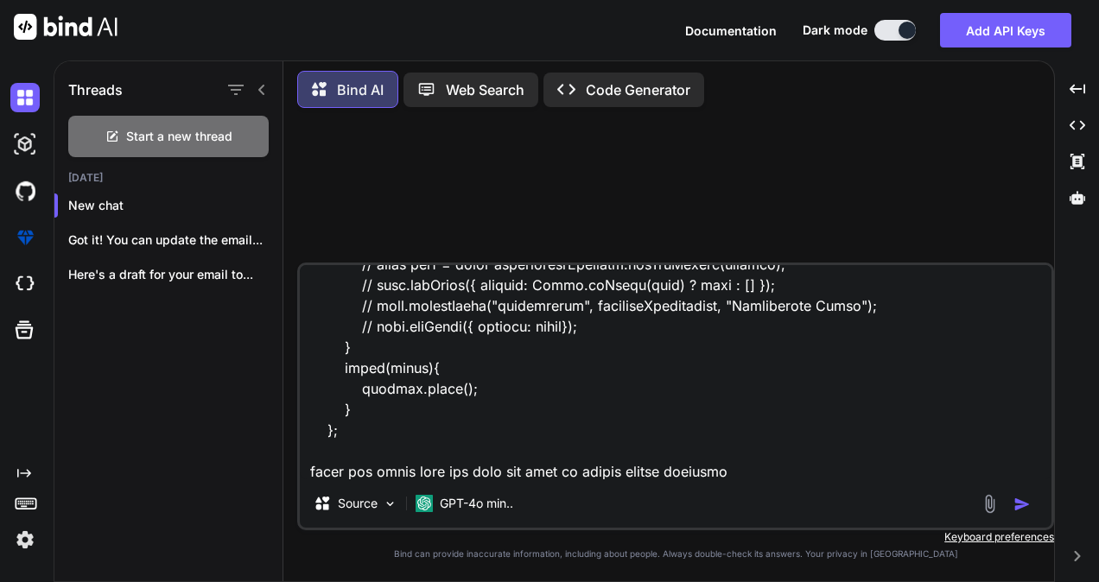
type textarea "x"
type textarea "handleOpportunityChange = async (selectedOpportunity) => { try{ const levelType…"
type textarea "x"
type textarea "handleOpportunityChange = async (selectedOpportunity) => { try{ const levelType…"
type textarea "x"
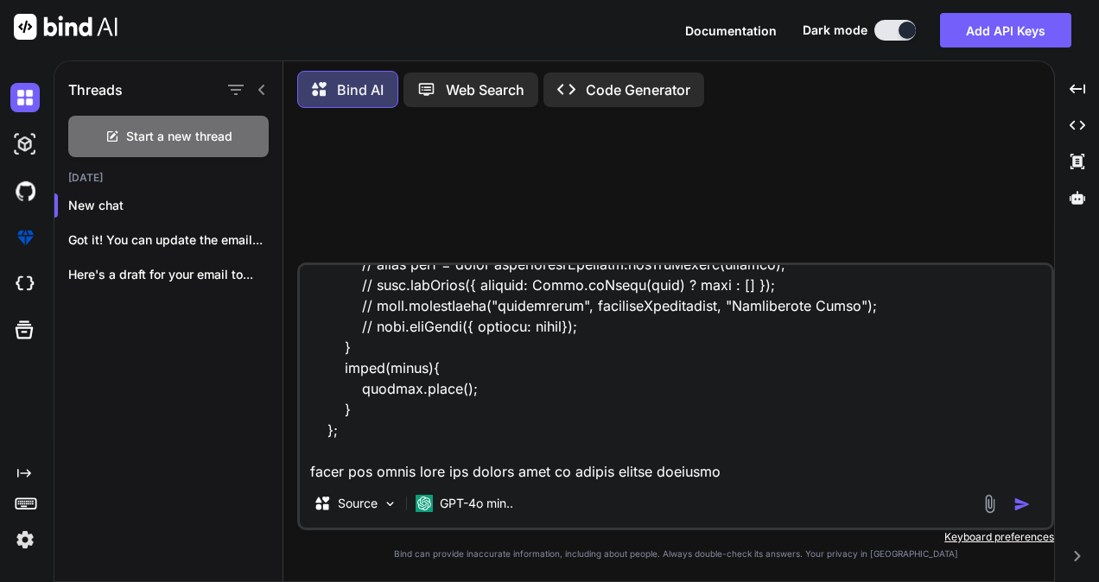
type textarea "handleOpportunityChange = async (selectedOpportunity) => { try{ const levelType…"
type textarea "x"
type textarea "handleOpportunityChange = async (selectedOpportunity) => { try{ const levelType…"
type textarea "x"
type textarea "handleOpportunityChange = async (selectedOpportunity) => { try{ const levelType…"
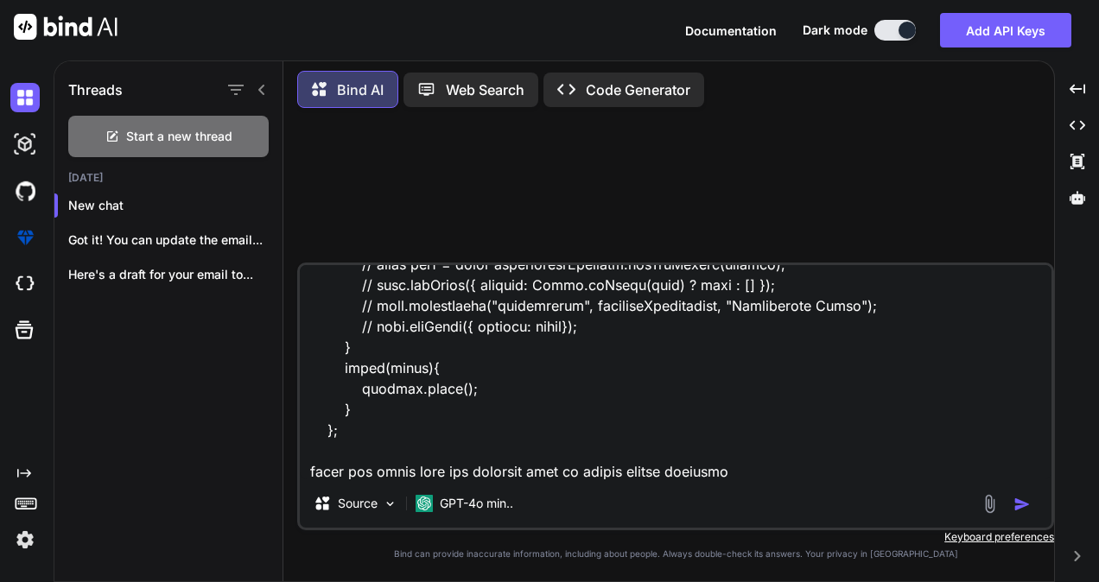
type textarea "x"
type textarea "handleOpportunityChange = async (selectedOpportunity) => { try{ const levelType…"
type textarea "x"
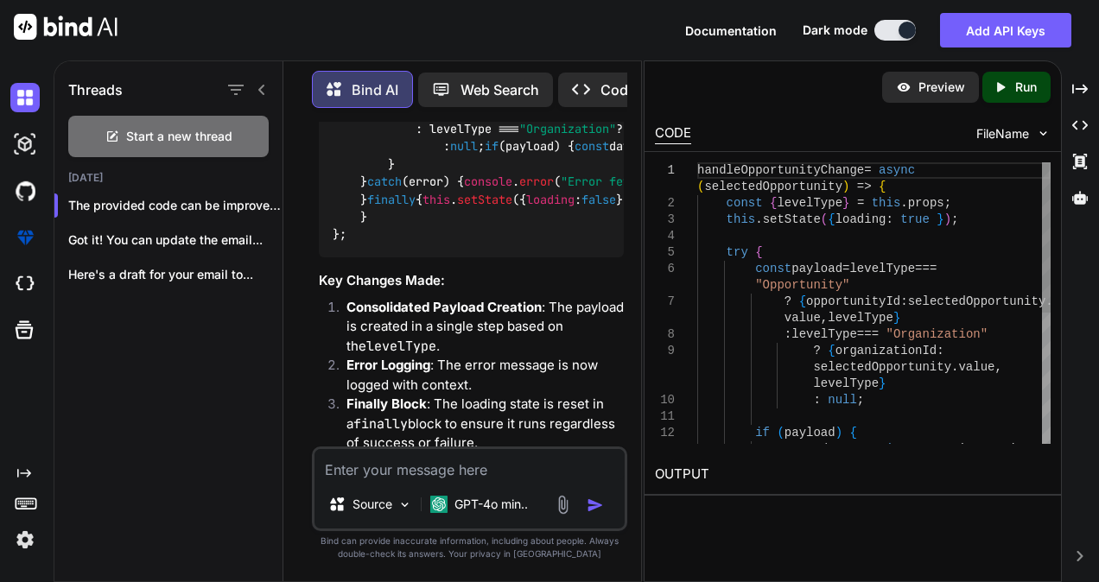
scroll to position [1039, 0]
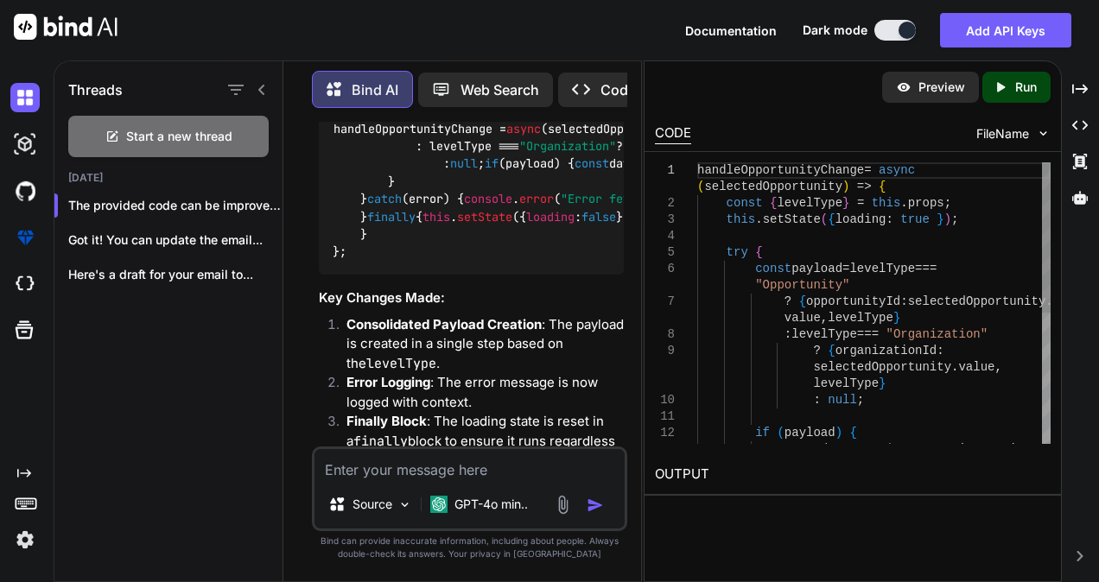
type textarea "x"
click at [776, 366] on div ": null ; if ( payload ) { const data = await opportunityServices . levelType } …" at bounding box center [873, 424] width 353 height 525
click at [804, 235] on div ": null ; if ( payload ) { const data = await opportunityServices . levelType } …" at bounding box center [873, 424] width 353 height 525
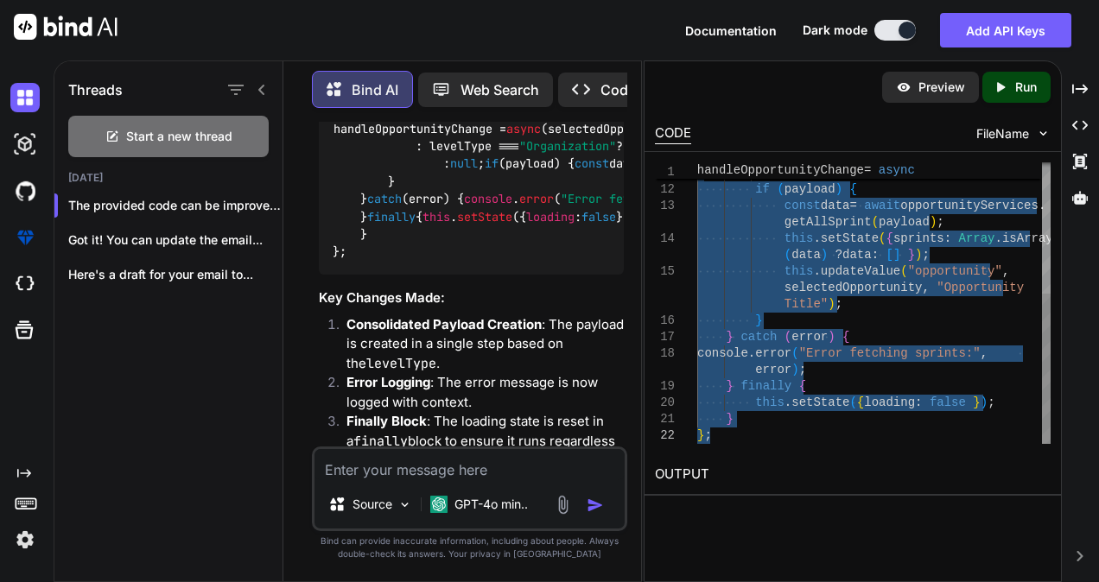
drag, startPoint x: 700, startPoint y: 170, endPoint x: 781, endPoint y: 441, distance: 282.4
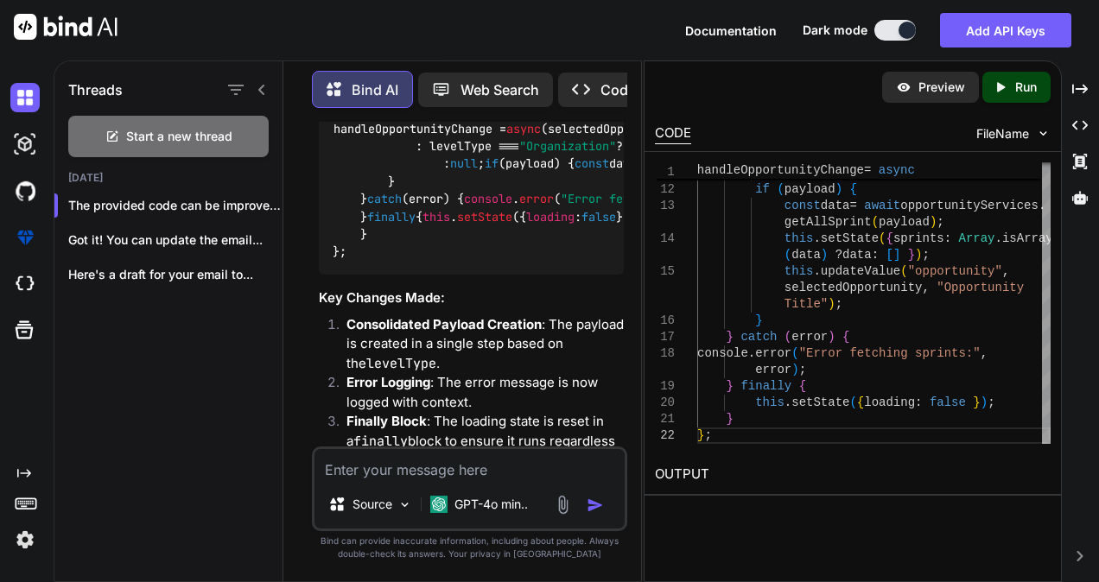
type textarea "} };"
